Goal: Task Accomplishment & Management: Complete application form

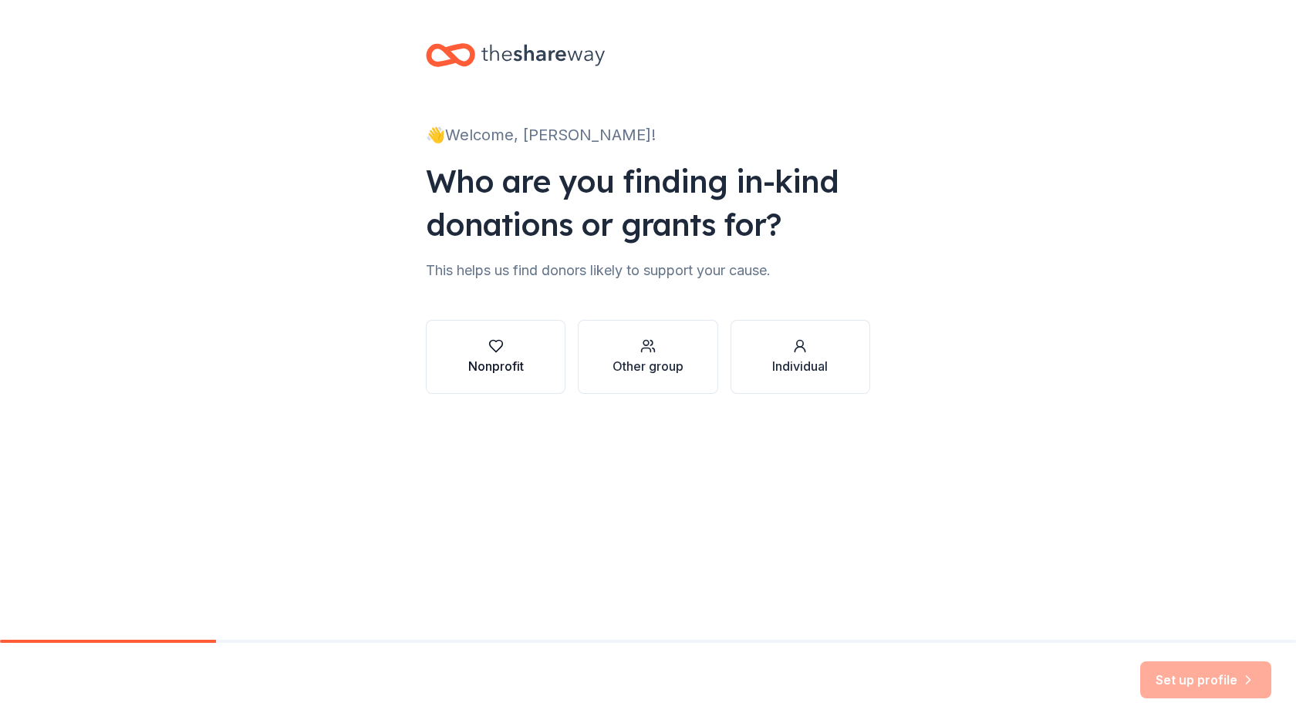
click at [500, 346] on icon "button" at bounding box center [495, 346] width 15 height 15
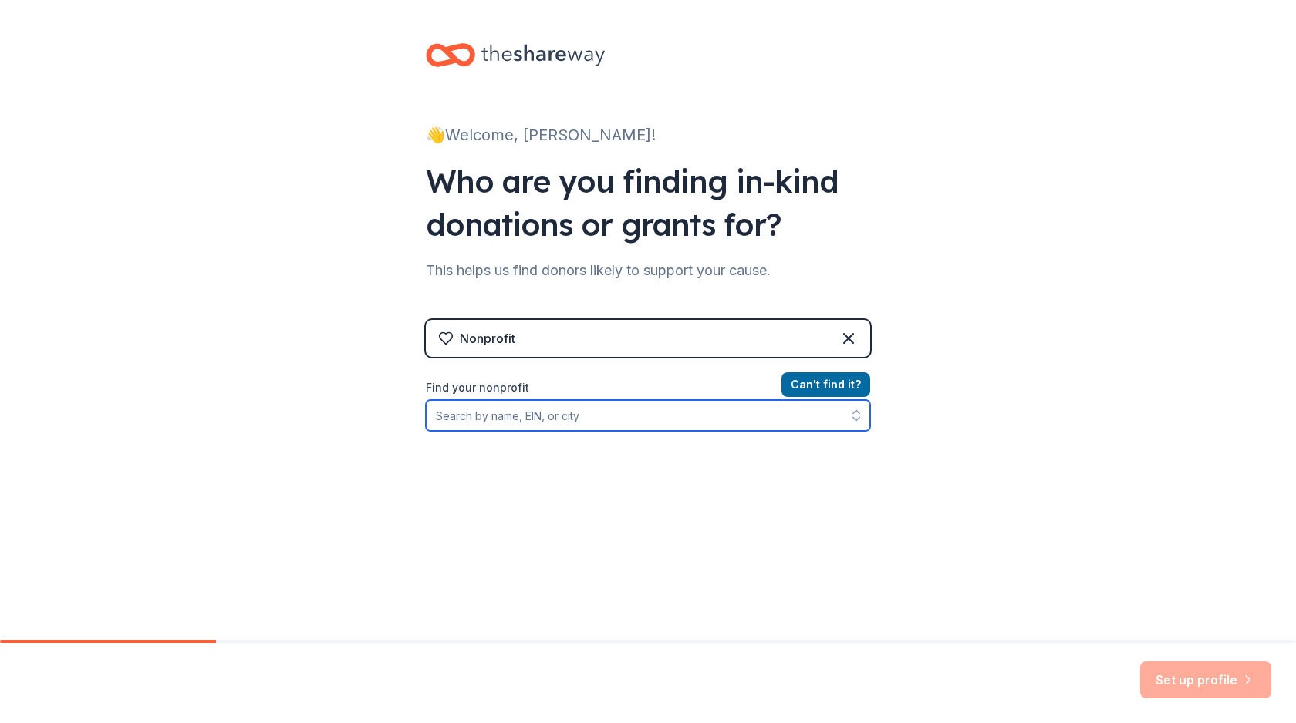
click at [623, 414] on input "Find your nonprofit" at bounding box center [648, 415] width 444 height 31
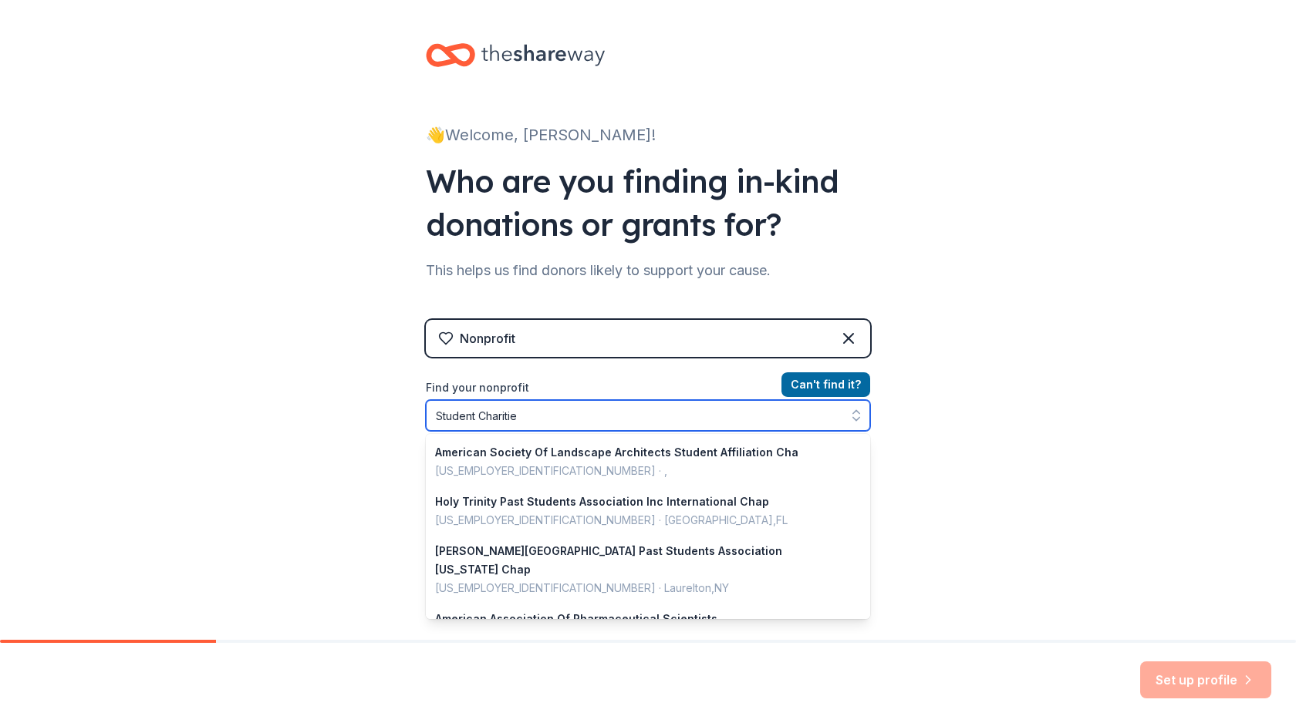
type input "Student Charities"
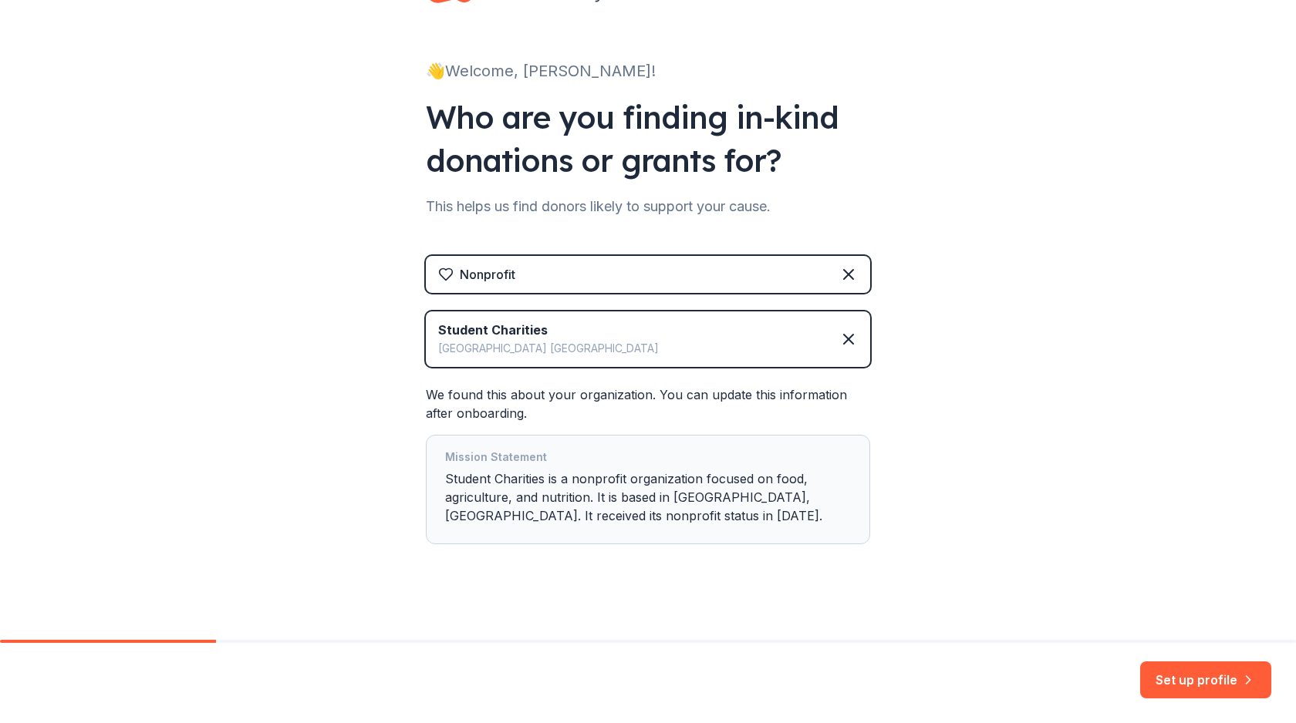
scroll to position [69, 0]
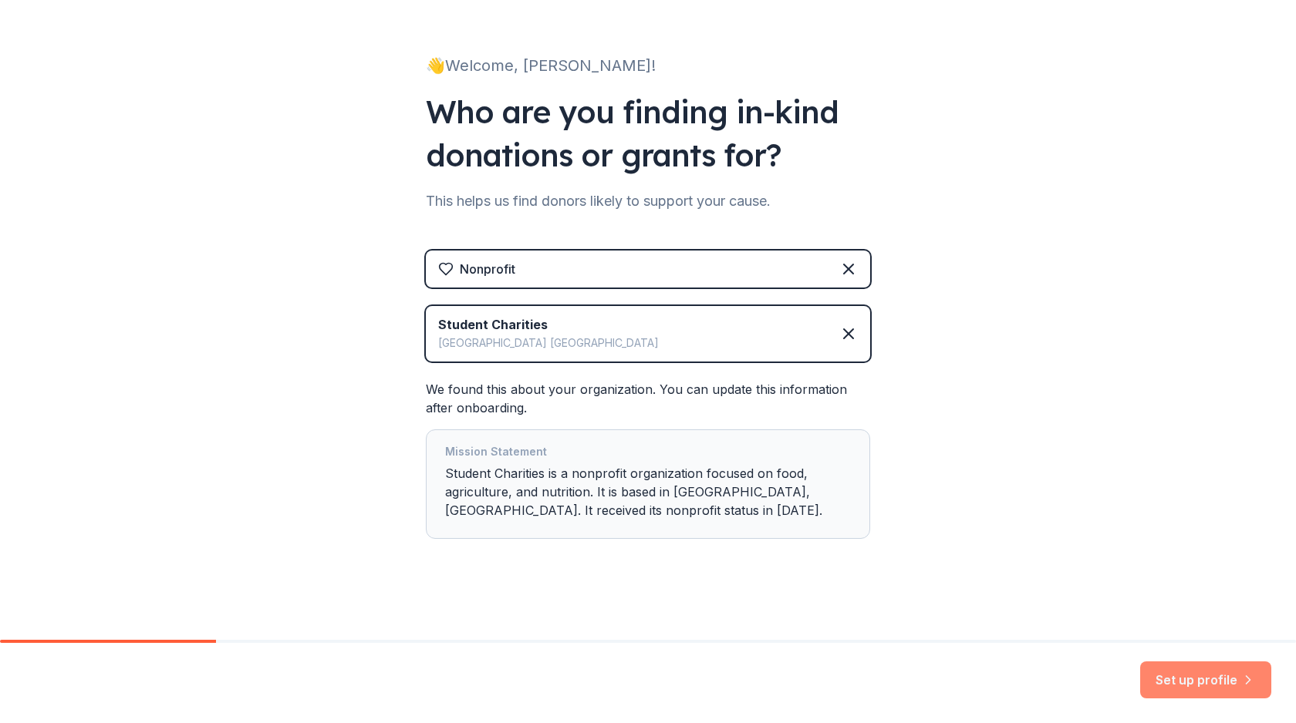
click at [1212, 678] on button "Set up profile" at bounding box center [1205, 680] width 131 height 37
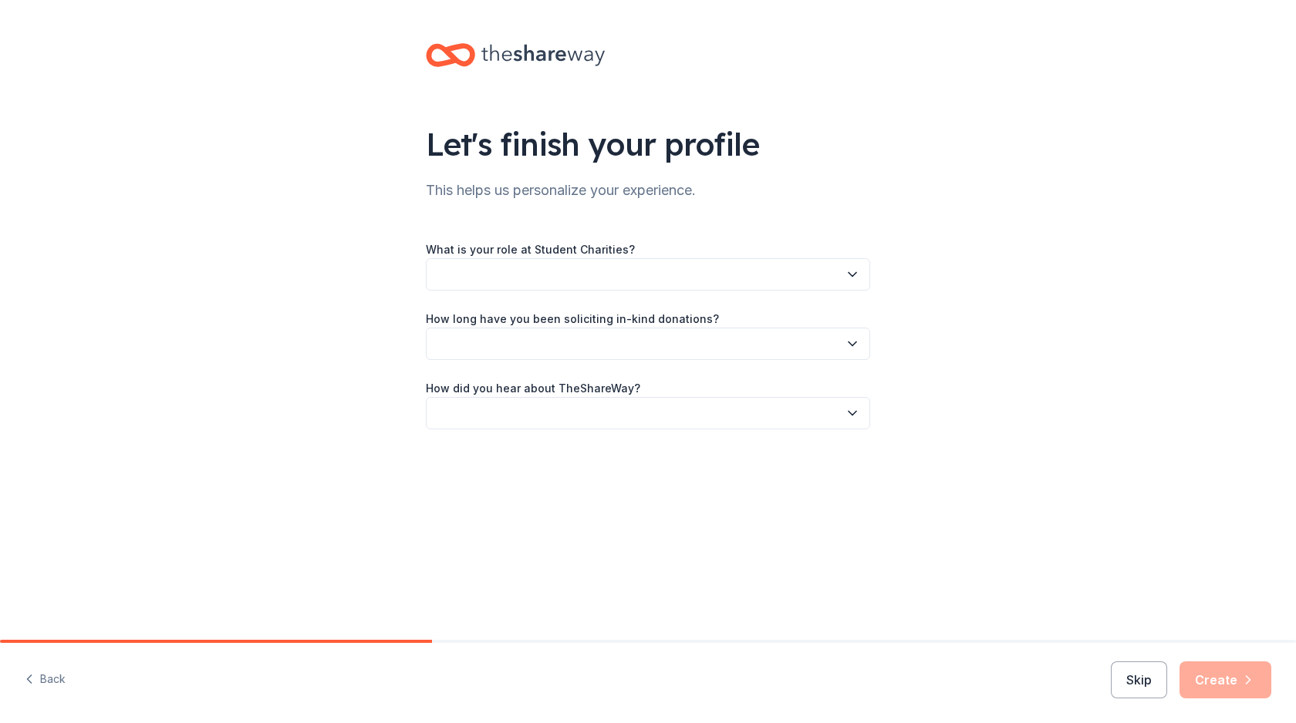
click at [503, 265] on button "button" at bounding box center [648, 274] width 444 height 32
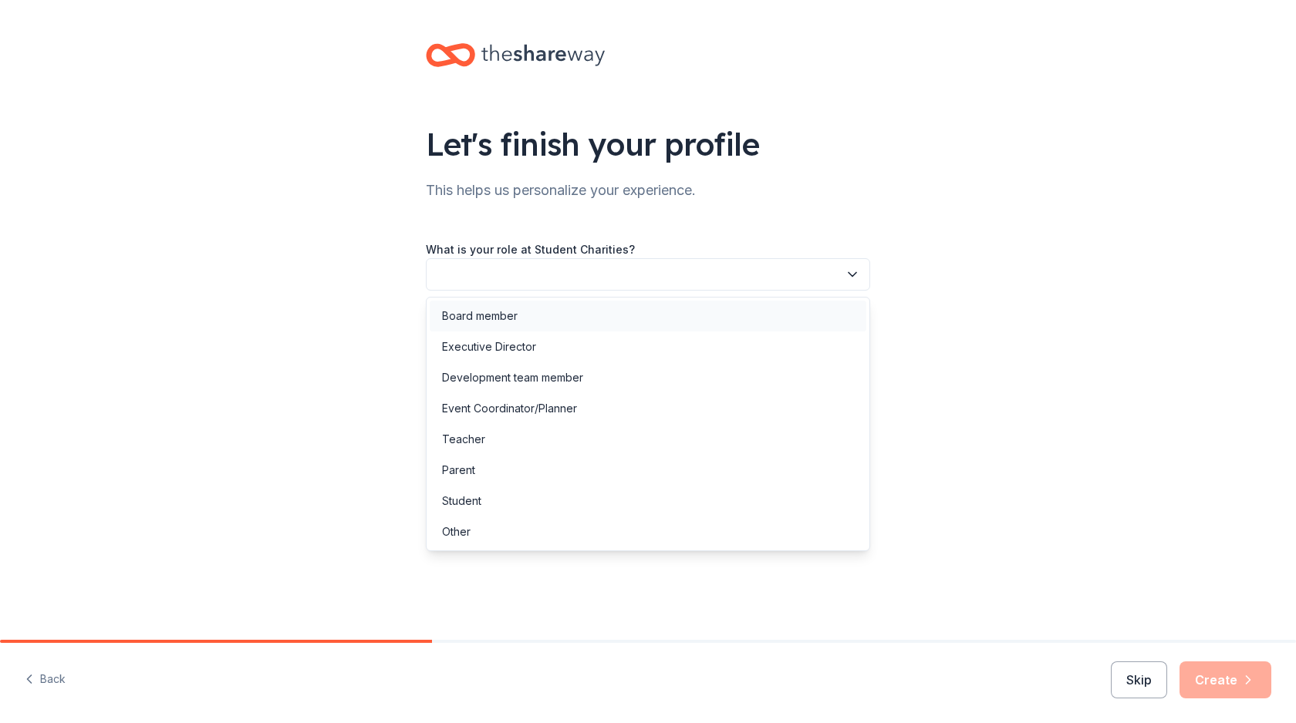
click at [494, 312] on div "Board member" at bounding box center [480, 316] width 76 height 19
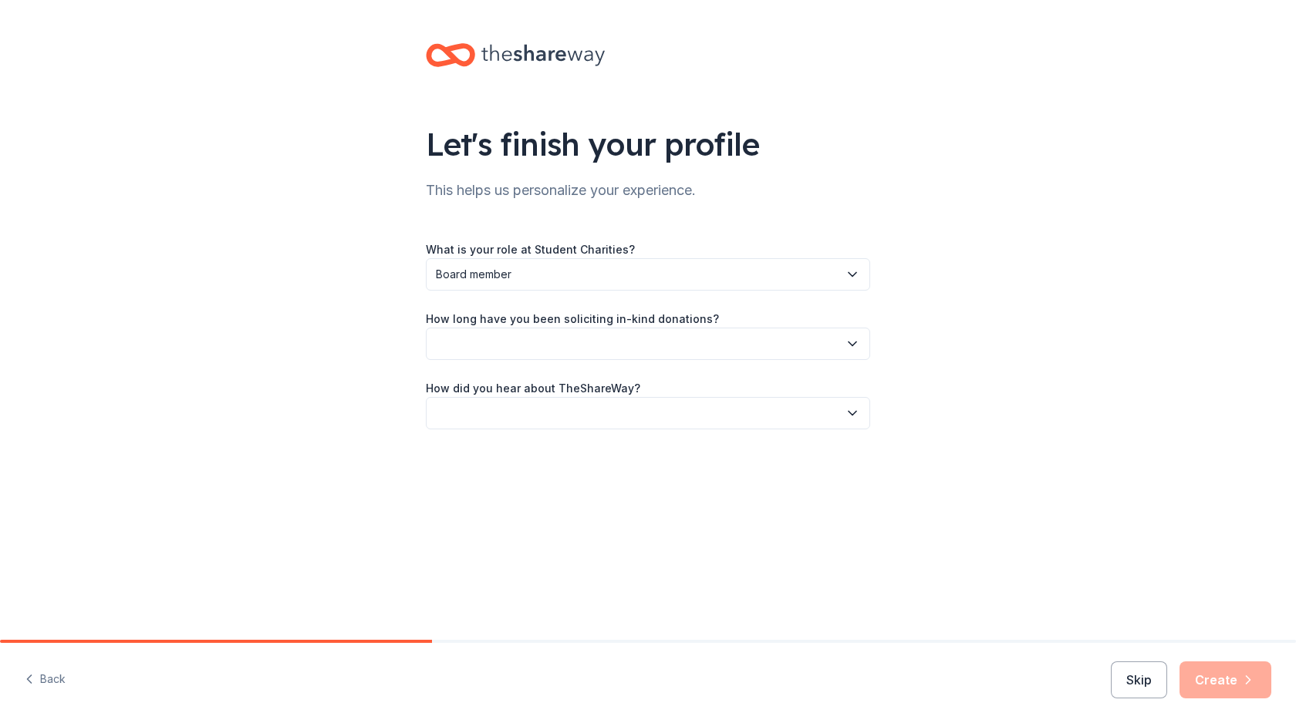
click at [536, 342] on button "button" at bounding box center [648, 344] width 444 height 32
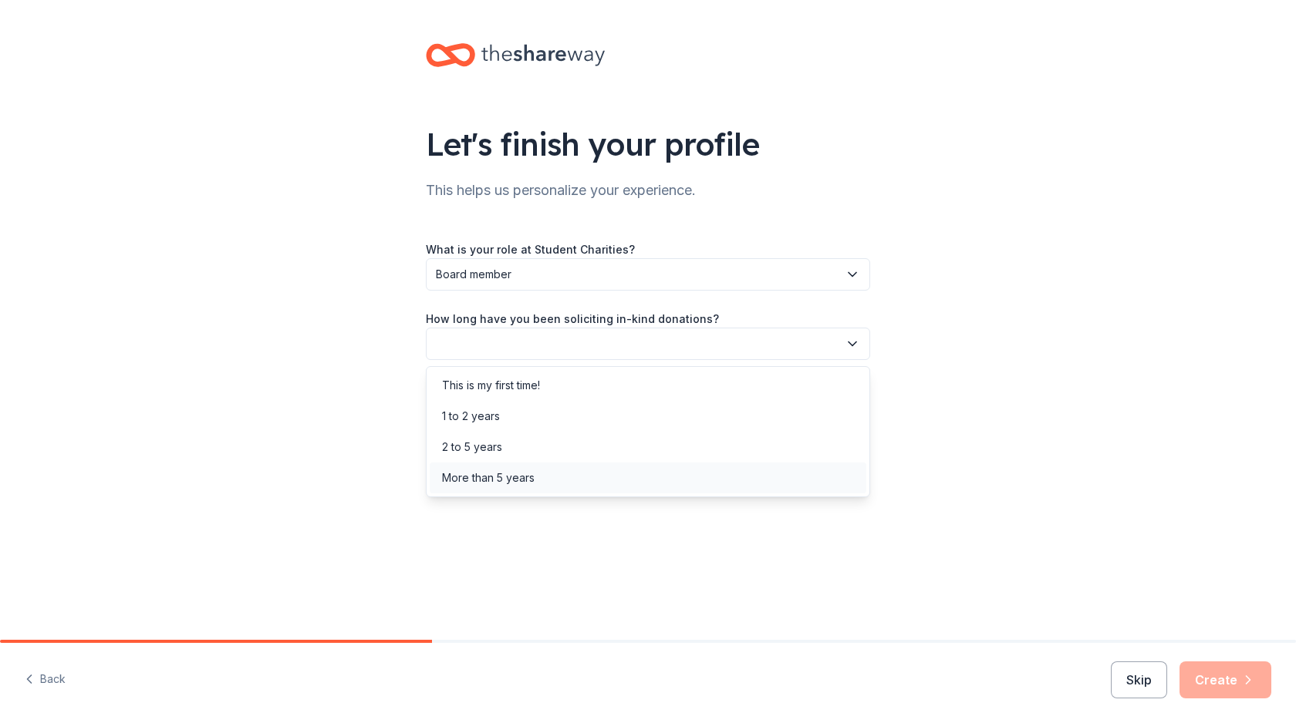
click at [522, 473] on div "More than 5 years" at bounding box center [488, 478] width 93 height 19
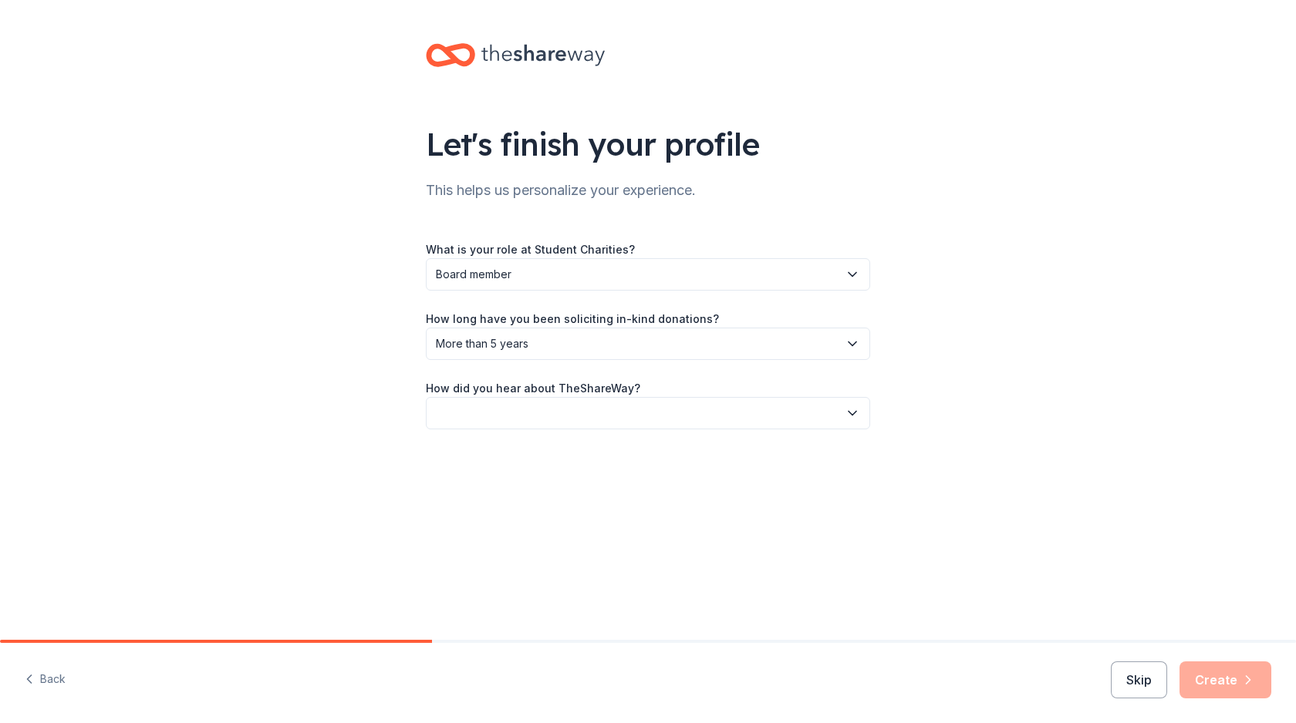
click at [534, 406] on button "button" at bounding box center [648, 413] width 444 height 32
click at [514, 481] on div "Online search" at bounding box center [648, 485] width 436 height 31
click at [1232, 684] on button "Create" at bounding box center [1225, 680] width 92 height 37
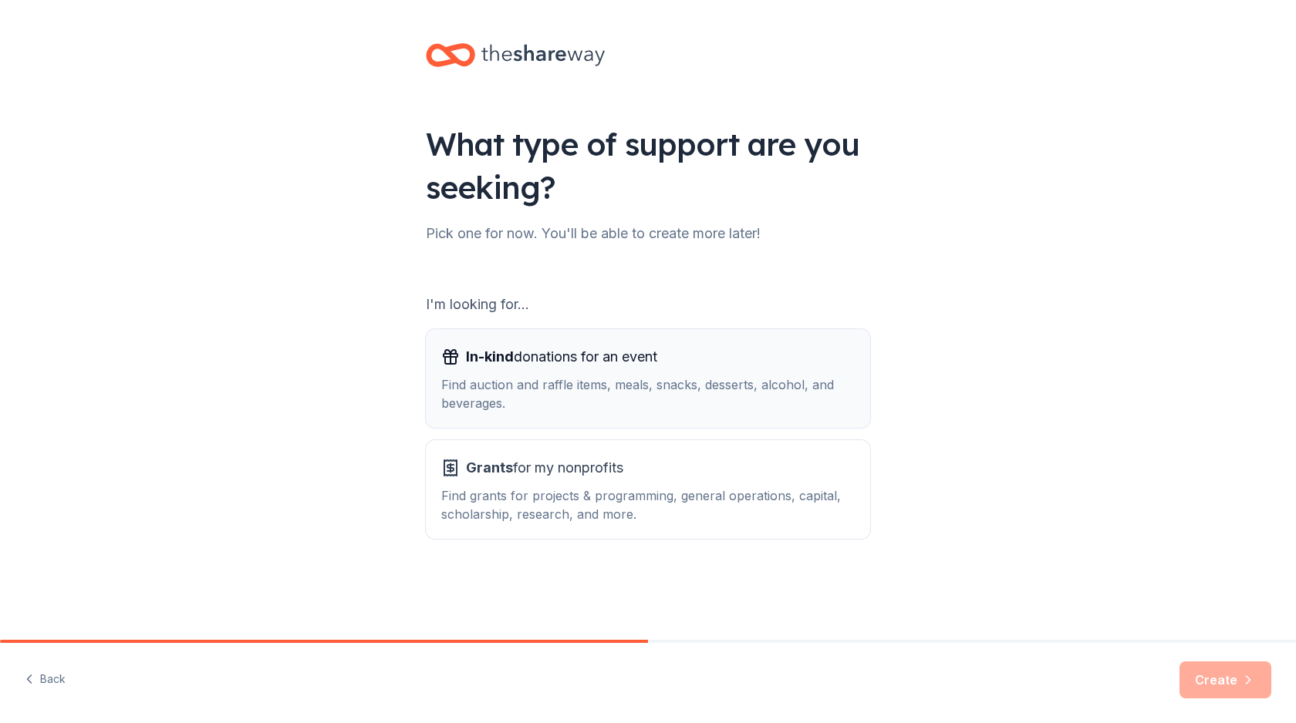
click at [560, 356] on span "In-kind donations for an event" at bounding box center [561, 357] width 191 height 25
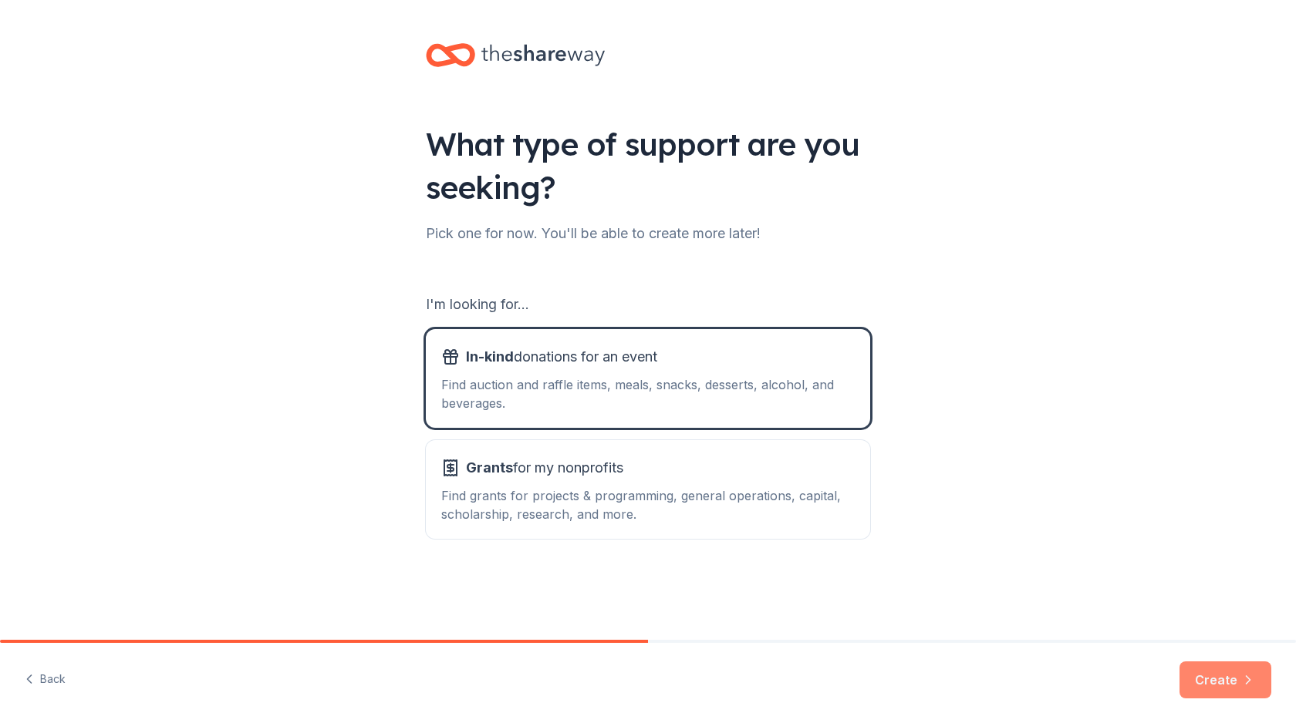
click at [1223, 683] on button "Create" at bounding box center [1225, 680] width 92 height 37
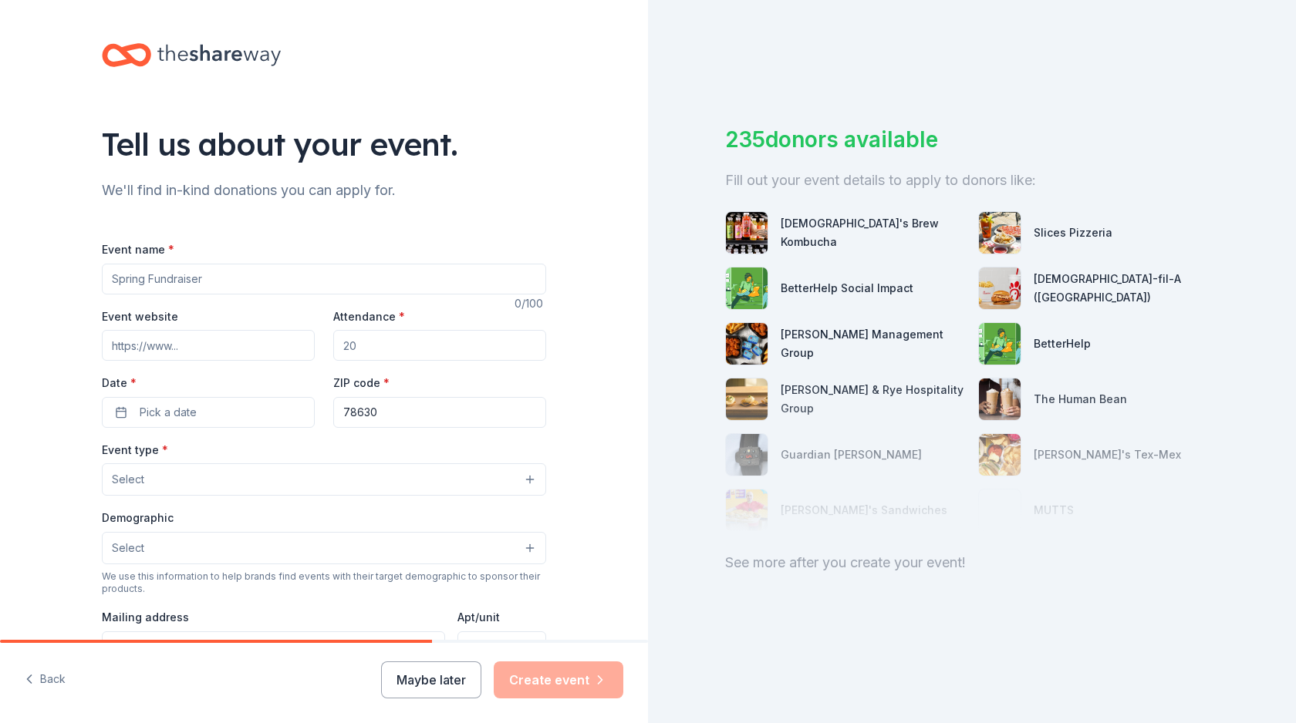
click at [261, 280] on input "Event name *" at bounding box center [324, 279] width 444 height 31
type input "Dinner Roll"
click at [251, 342] on input "Event website" at bounding box center [208, 345] width 213 height 31
type input "ww"
